Goal: Transaction & Acquisition: Purchase product/service

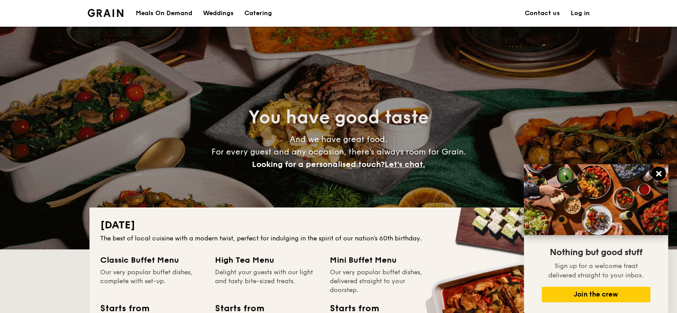
click at [658, 171] on icon at bounding box center [659, 174] width 8 height 8
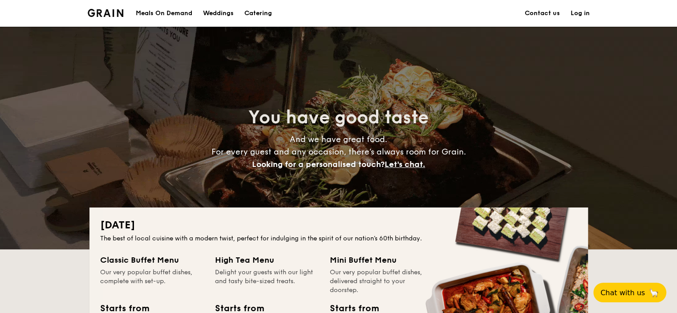
click at [151, 8] on div "Meals On Demand" at bounding box center [164, 13] width 57 height 27
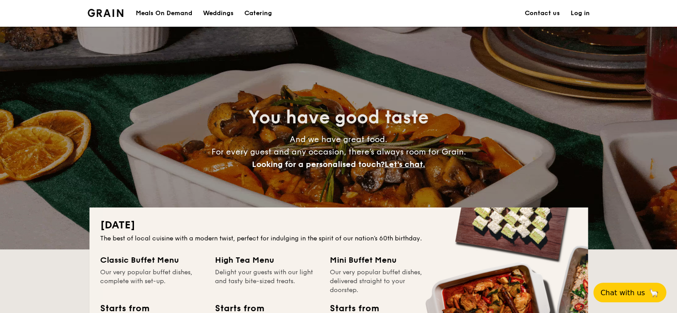
scroll to position [78, 0]
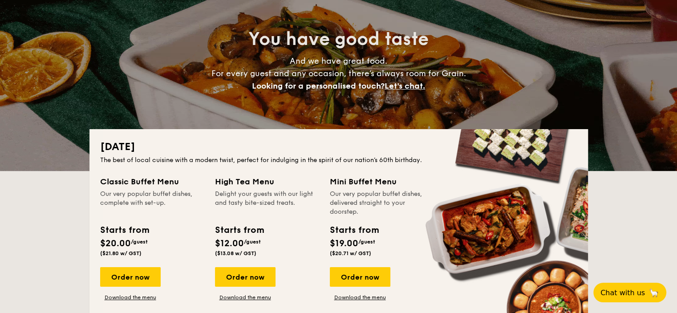
click at [243, 237] on div "Starts from $12.00 /guest ($13.08 w/ GST)" at bounding box center [239, 240] width 49 height 33
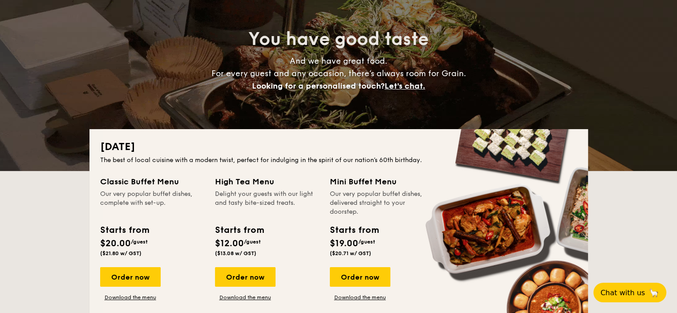
click at [243, 237] on div "Starts from $12.00 /guest ($13.08 w/ GST)" at bounding box center [239, 240] width 49 height 33
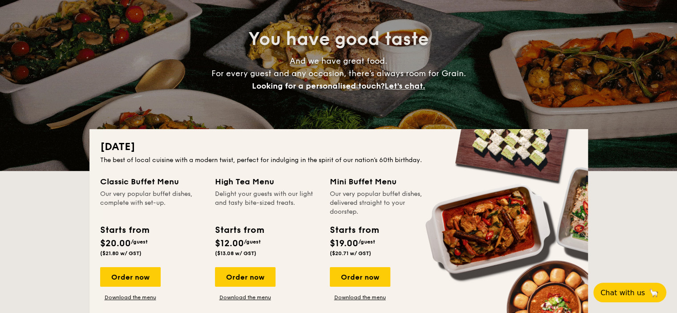
click at [243, 237] on div "Starts from $12.00 /guest ($13.08 w/ GST)" at bounding box center [239, 240] width 49 height 33
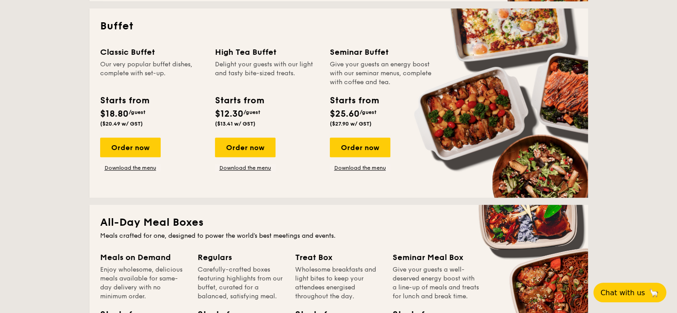
scroll to position [395, 0]
click at [228, 51] on div "High Tea Buffet" at bounding box center [267, 52] width 104 height 12
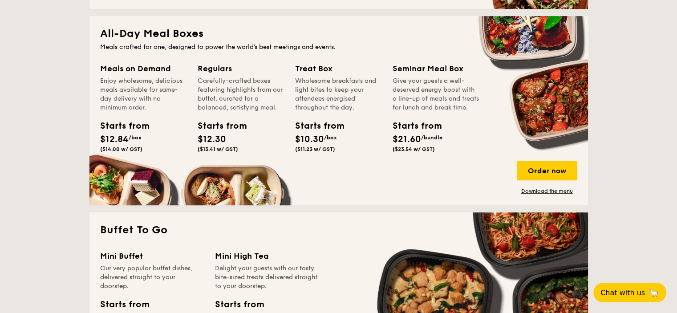
scroll to position [559, 0]
